Goal: Communication & Community: Participate in discussion

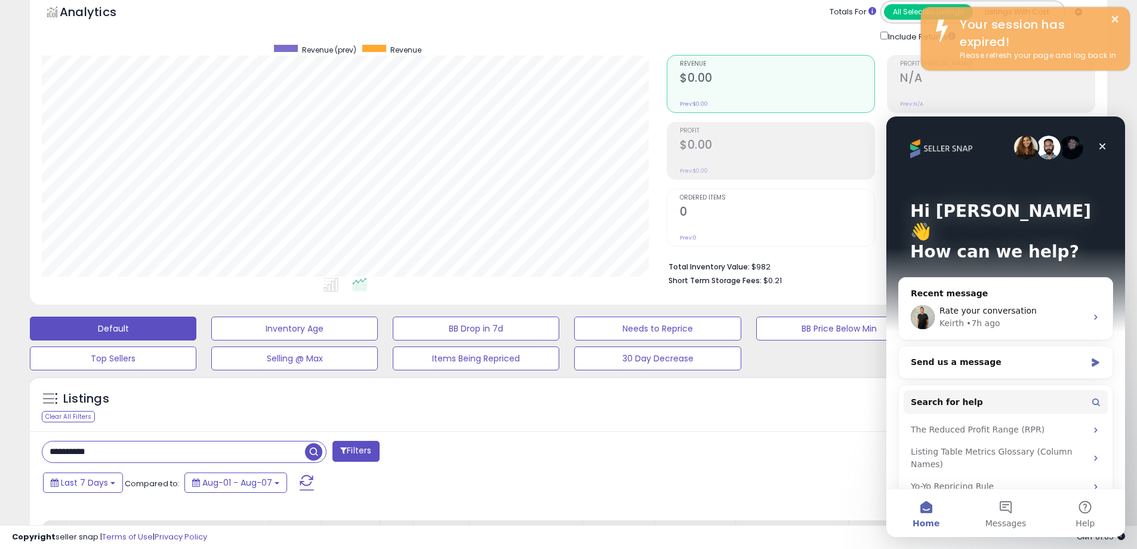
scroll to position [245, 625]
click at [992, 317] on div "• 7h ago" at bounding box center [984, 323] width 34 height 13
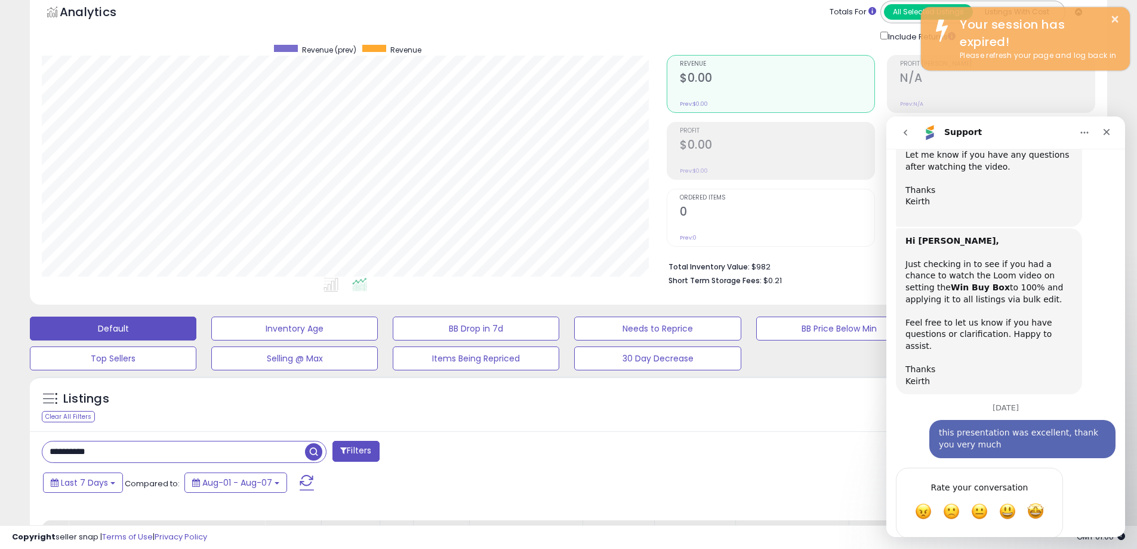
scroll to position [505, 0]
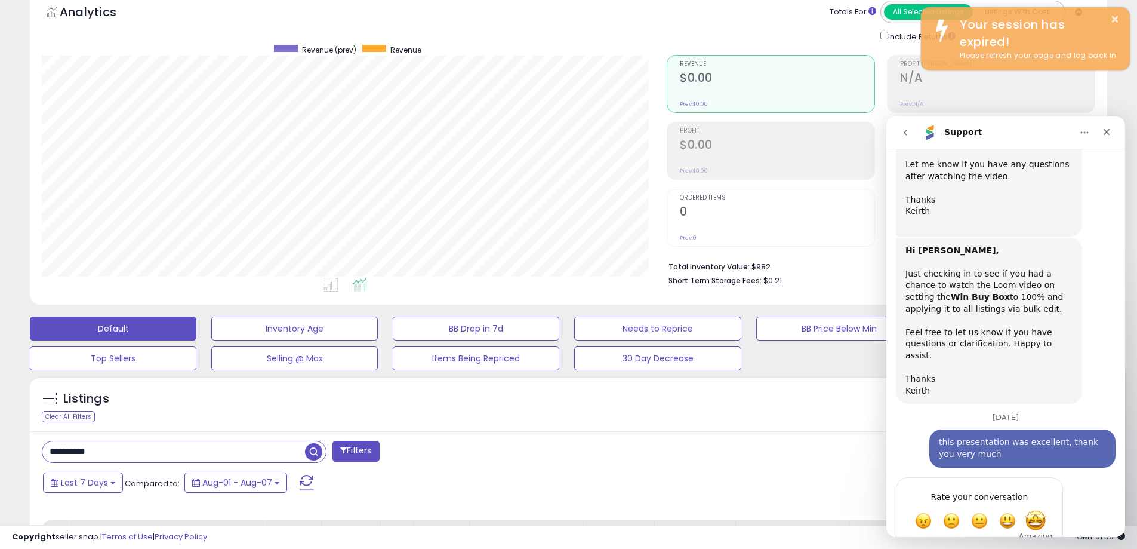
click at [1036, 510] on span "Amazing" at bounding box center [1035, 520] width 21 height 21
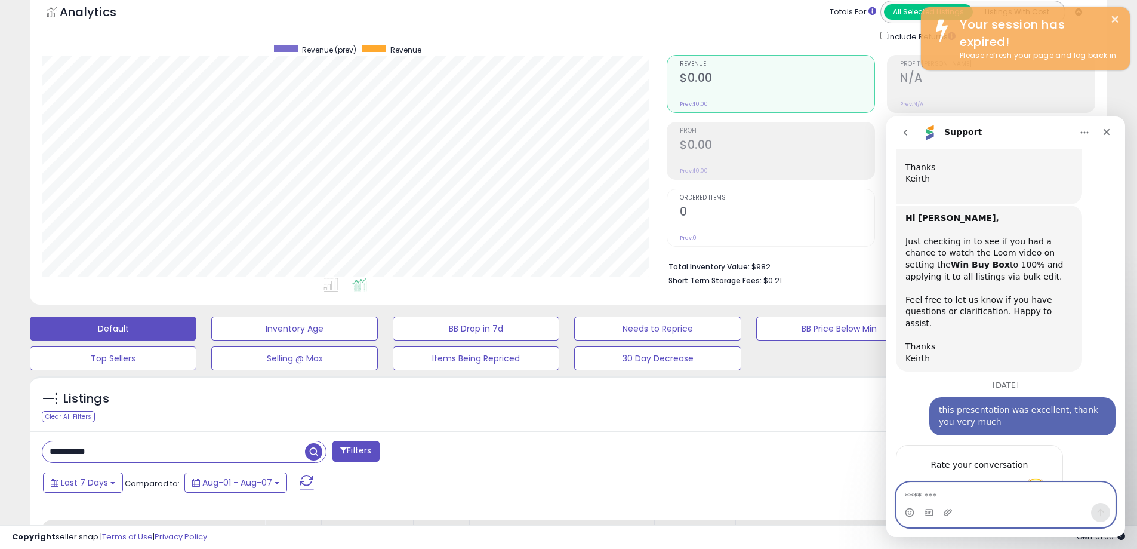
scroll to position [619, 0]
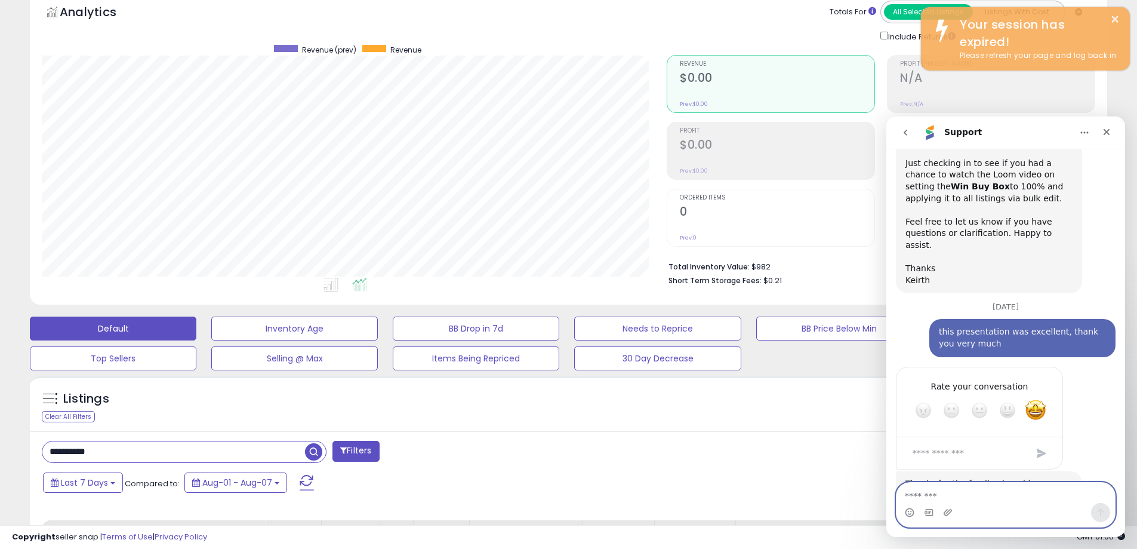
click at [1040, 494] on textarea "Message…" at bounding box center [1006, 492] width 219 height 20
